Goal: Task Accomplishment & Management: Use online tool/utility

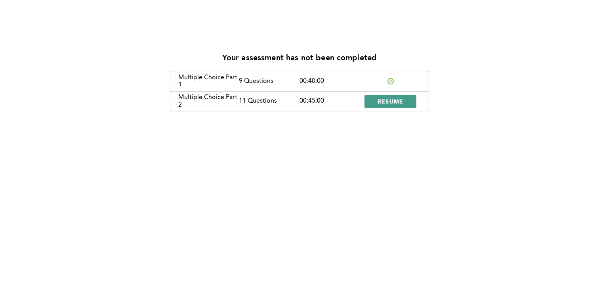
click at [380, 101] on span "RESUME" at bounding box center [390, 101] width 26 height 8
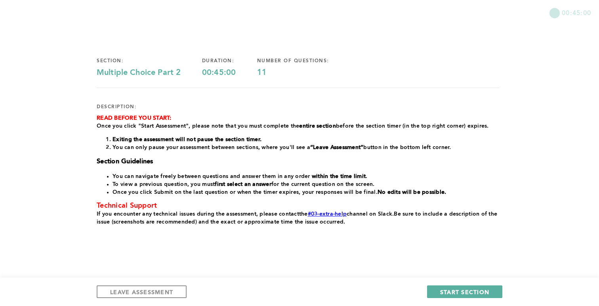
scroll to position [39, 0]
